Goal: Information Seeking & Learning: Learn about a topic

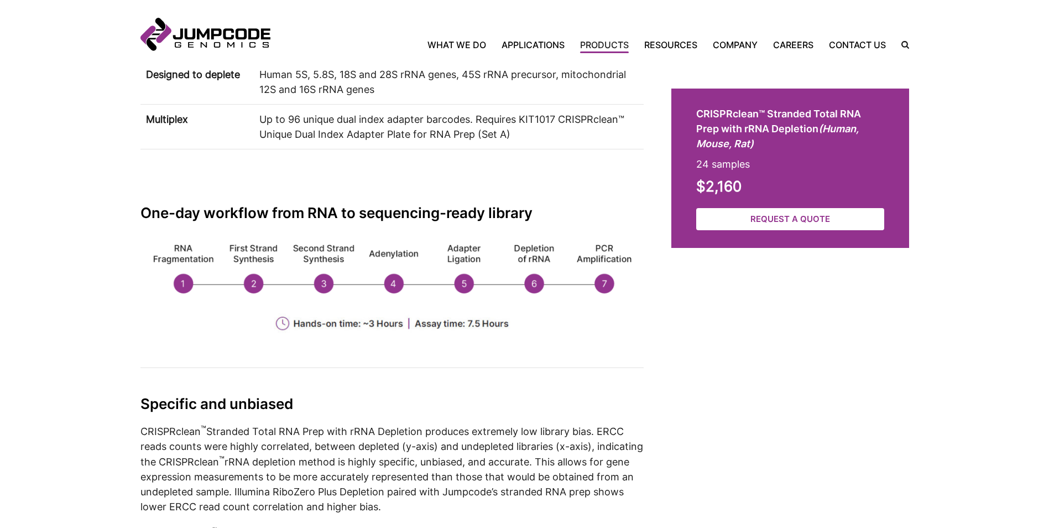
scroll to position [1162, 0]
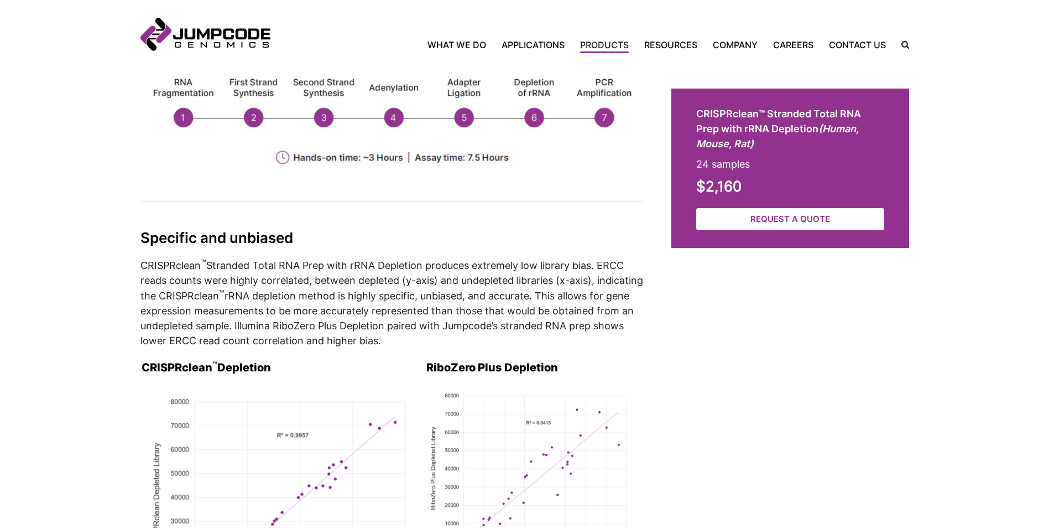
click at [420, 342] on p "CRISPRclean ™ Stranded Total RNA Prep with rRNA Depletion produces extremely lo…" at bounding box center [392, 302] width 503 height 91
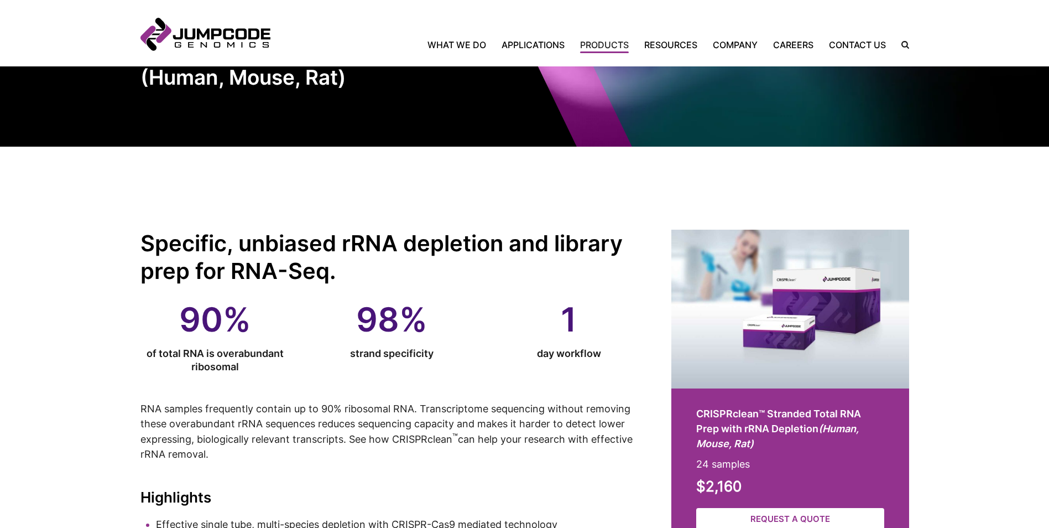
scroll to position [332, 0]
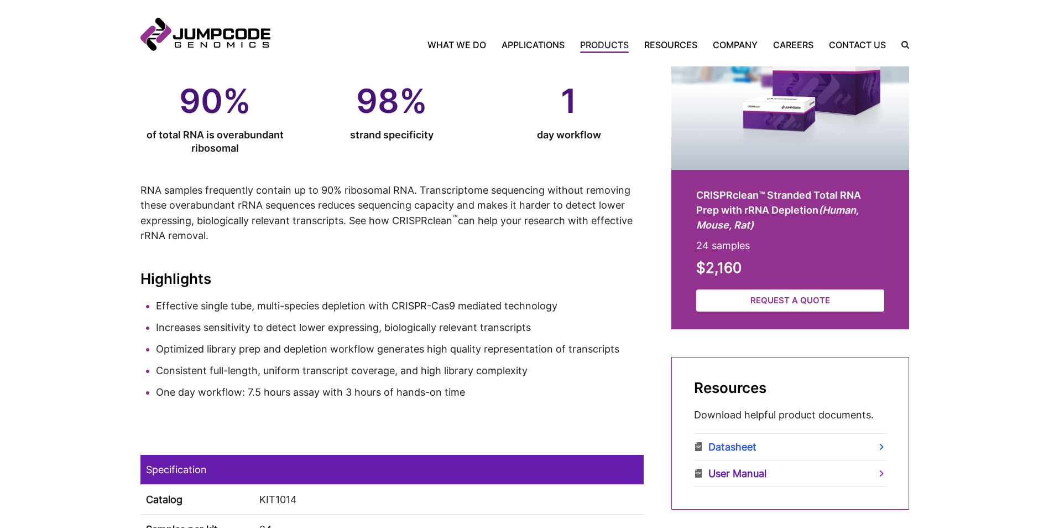
click at [755, 473] on link "User Manual" at bounding box center [790, 473] width 193 height 26
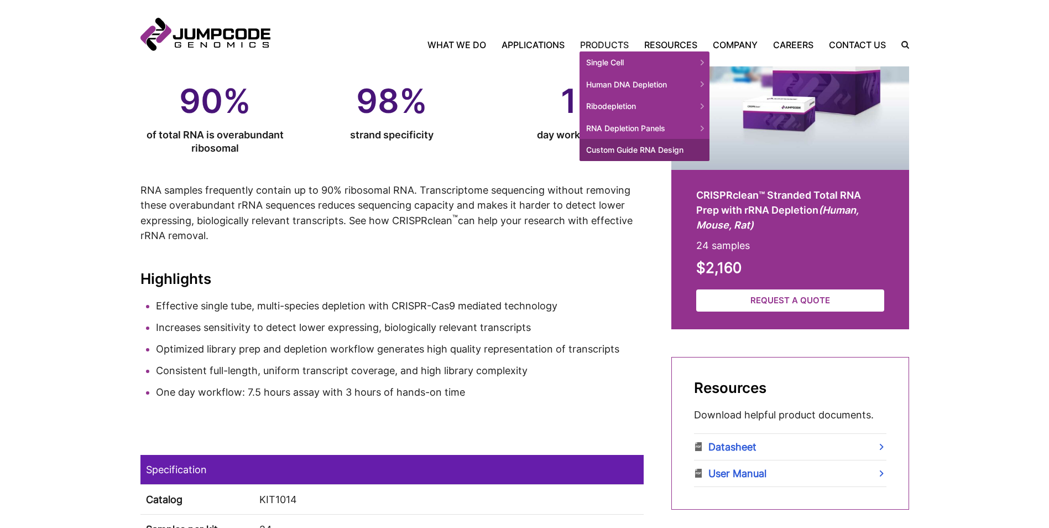
click at [637, 147] on link "Custom Guide RNA Design" at bounding box center [645, 150] width 130 height 22
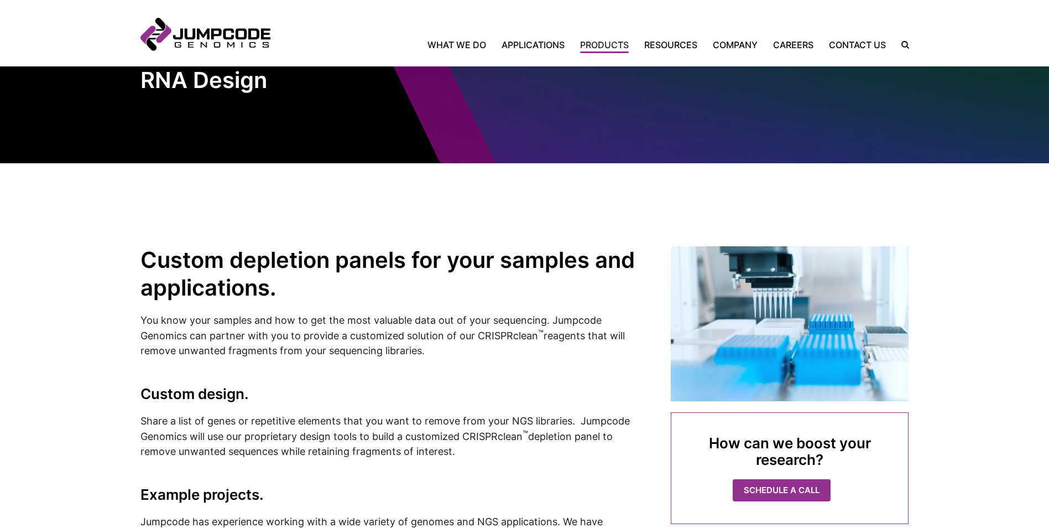
scroll to position [221, 0]
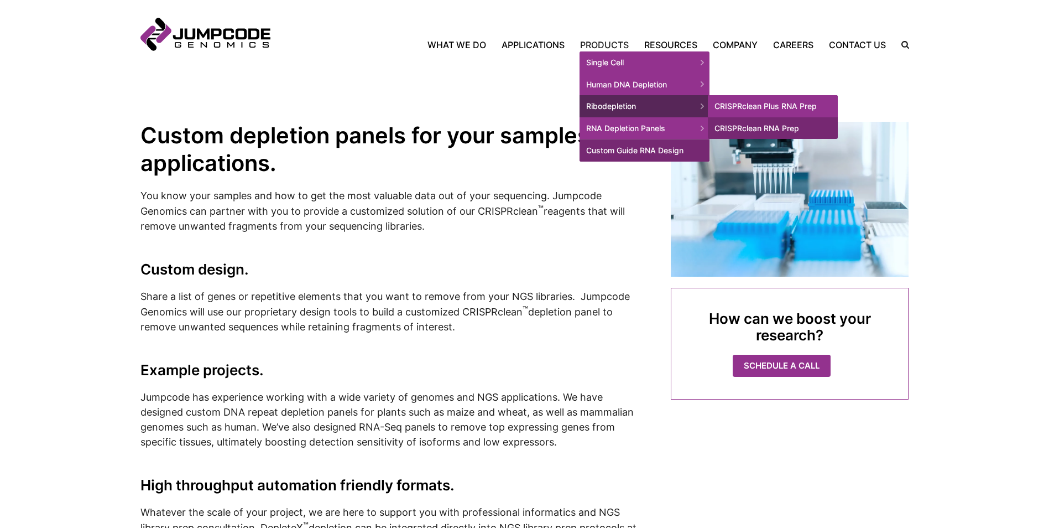
click at [733, 105] on link "CRISPRclean Plus RNA Prep" at bounding box center [773, 106] width 130 height 22
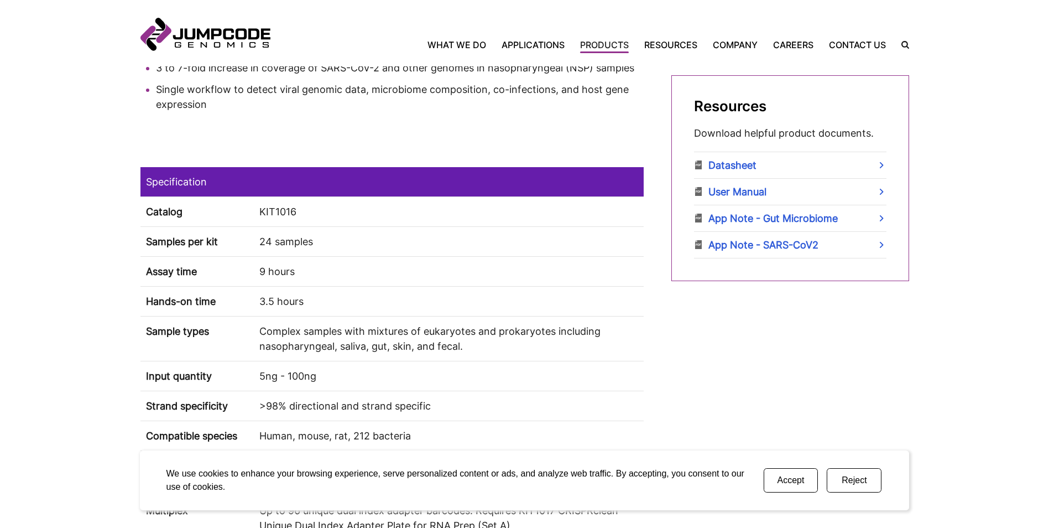
scroll to position [609, 0]
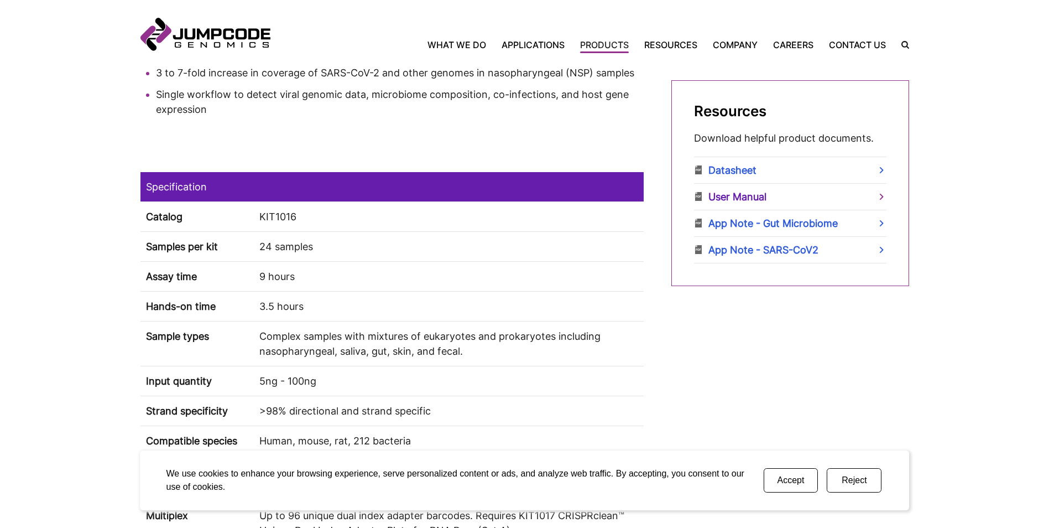
click at [747, 200] on link "User Manual" at bounding box center [790, 197] width 193 height 26
